Goal: Navigation & Orientation: Find specific page/section

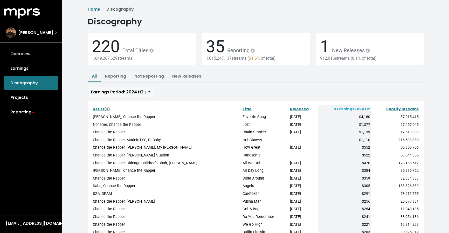
click at [29, 56] on link "Overview" at bounding box center [31, 54] width 54 height 15
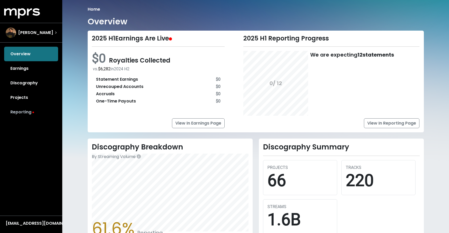
click at [30, 109] on link "Reporting" at bounding box center [31, 112] width 54 height 15
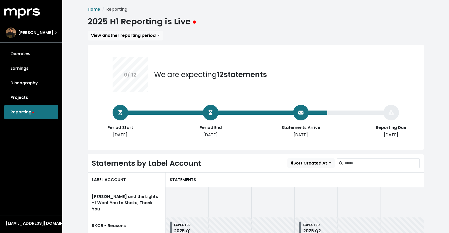
click at [27, 113] on div "Overview Earnings Discography Projects Reporting" at bounding box center [31, 83] width 62 height 73
click at [30, 55] on link "Overview" at bounding box center [31, 54] width 54 height 15
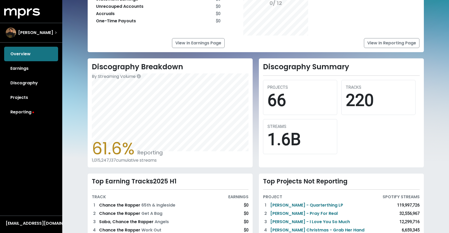
scroll to position [80, 0]
click at [33, 99] on link "Projects" at bounding box center [31, 97] width 54 height 15
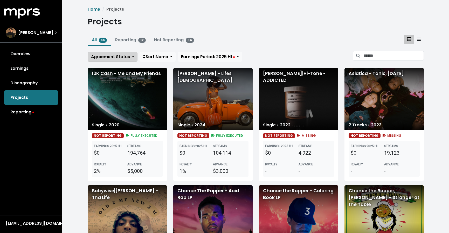
click at [127, 56] on span "Agreement Status" at bounding box center [110, 57] width 39 height 6
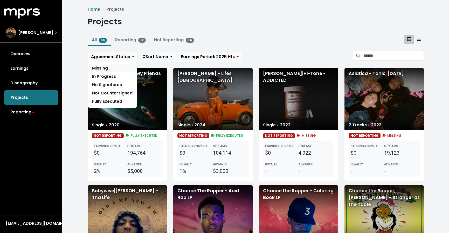
click at [120, 70] on link "Missing" at bounding box center [112, 68] width 49 height 8
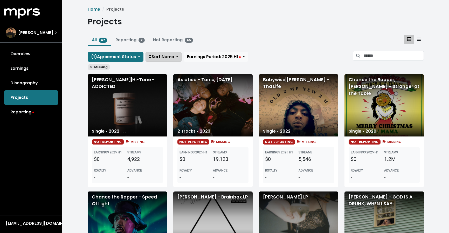
click at [166, 58] on span "Sort: Name" at bounding box center [161, 57] width 25 height 6
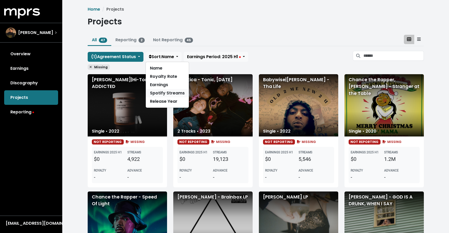
click at [165, 94] on link "Spotify Streams" at bounding box center [167, 93] width 43 height 8
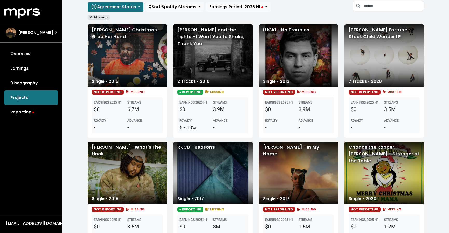
scroll to position [50, 0]
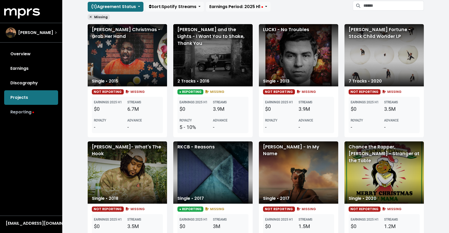
click at [38, 109] on link "Reporting" at bounding box center [31, 112] width 54 height 15
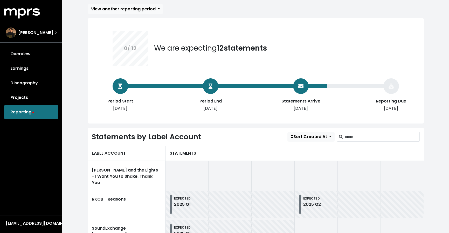
scroll to position [113, 0]
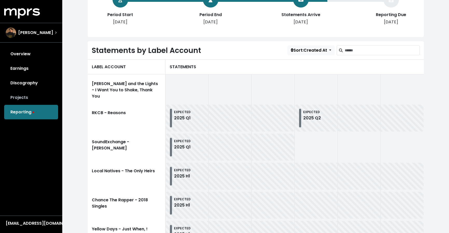
click at [36, 99] on link "Projects" at bounding box center [31, 97] width 54 height 15
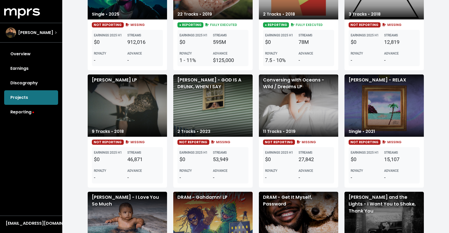
scroll to position [352, 0]
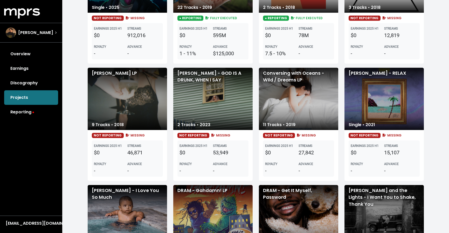
click at [221, 125] on div "[PERSON_NAME] - GOD IS A DRUNK, WHEN I SAY" at bounding box center [212, 99] width 79 height 62
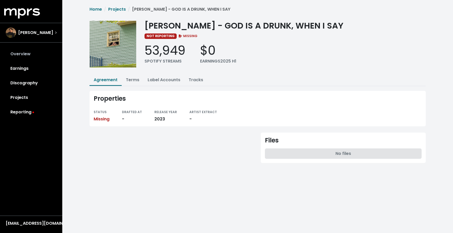
click at [30, 53] on link "Overview" at bounding box center [31, 54] width 54 height 15
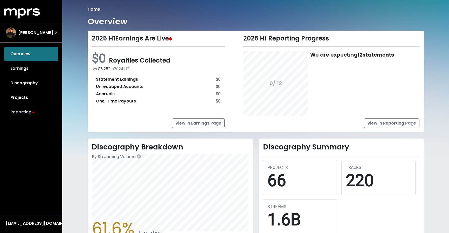
click at [29, 113] on link "Reporting" at bounding box center [31, 112] width 54 height 15
